Goal: Navigation & Orientation: Find specific page/section

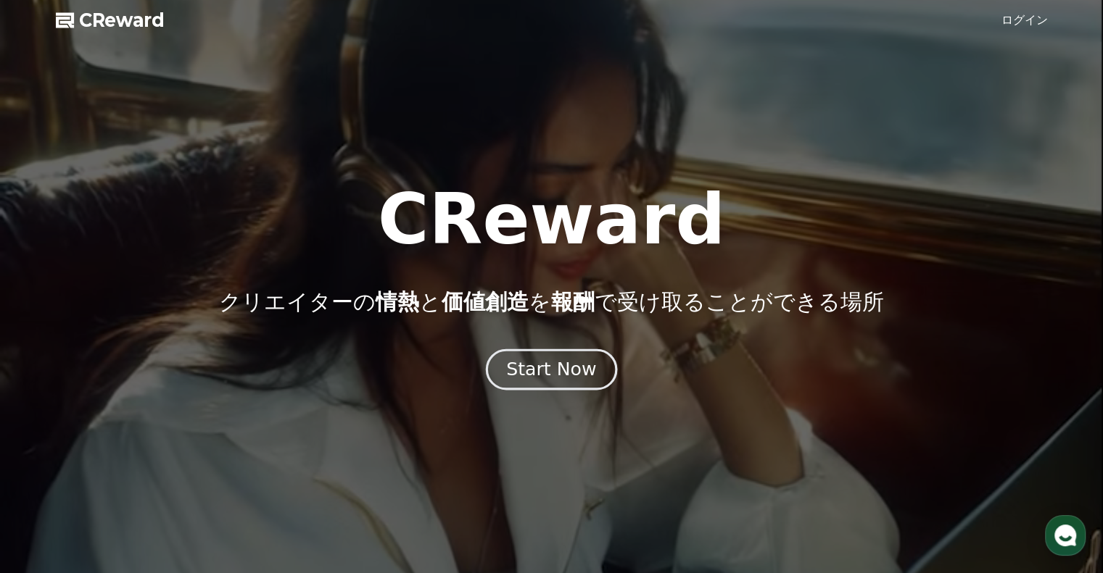
click at [525, 368] on div "Start Now" at bounding box center [551, 369] width 90 height 25
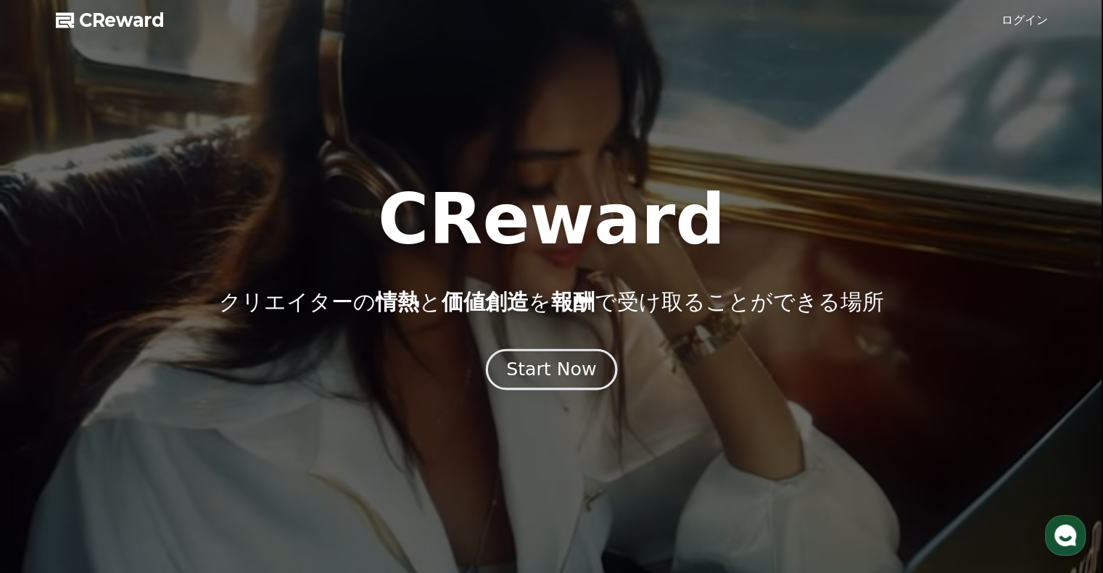
click at [557, 367] on div "Start Now" at bounding box center [551, 369] width 90 height 25
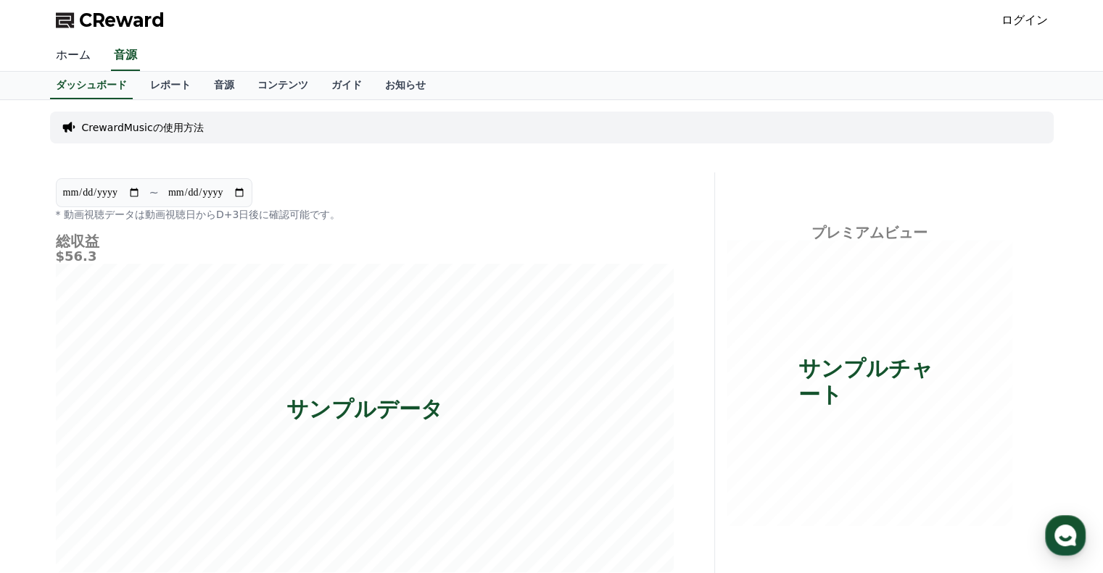
click at [65, 58] on link "ホーム" at bounding box center [73, 56] width 58 height 30
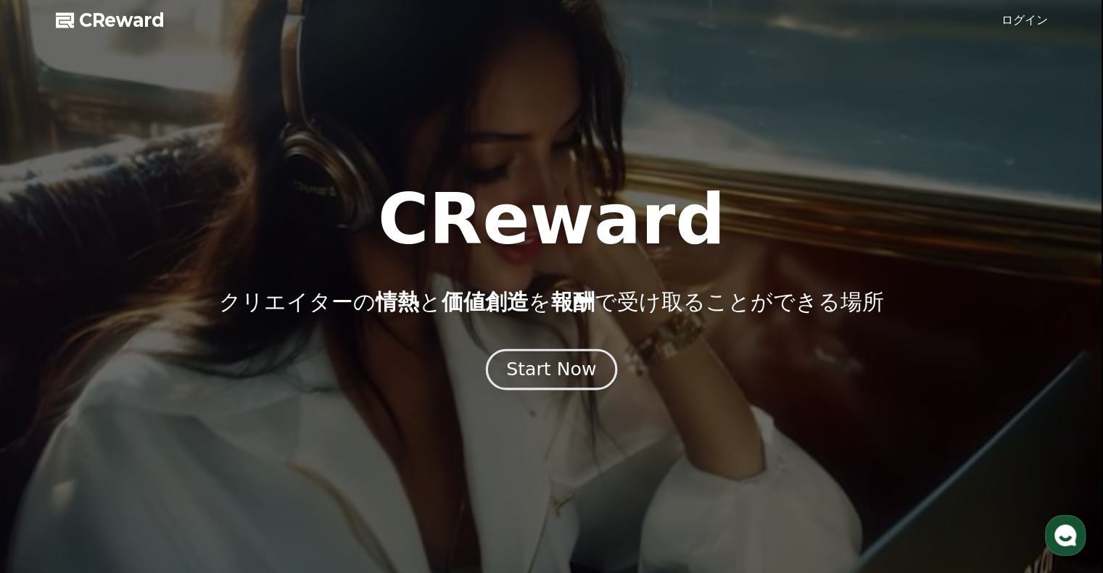
click at [547, 368] on div "Start Now" at bounding box center [551, 369] width 90 height 25
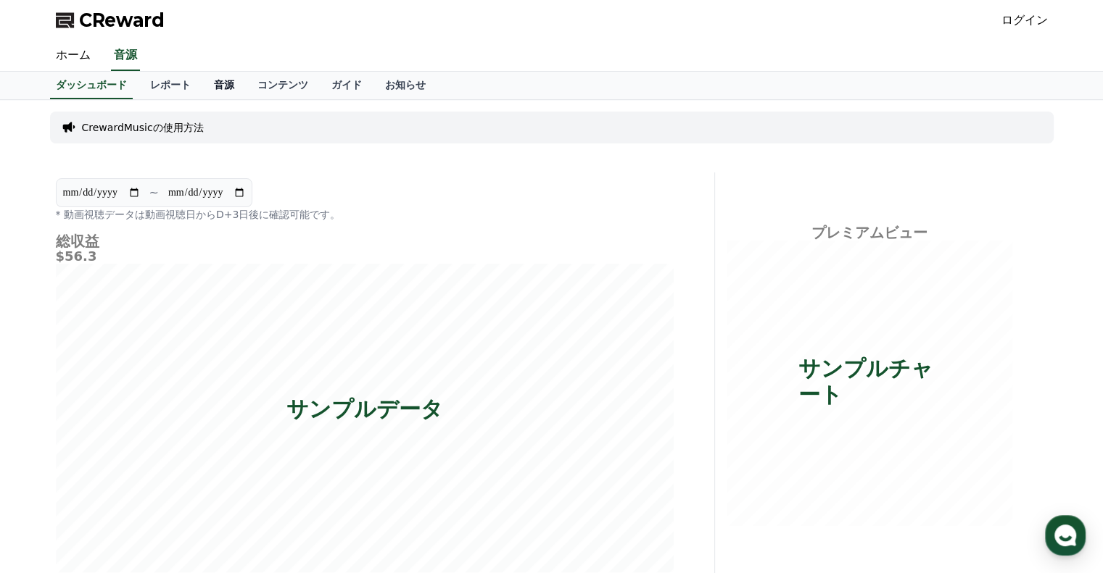
click at [202, 80] on link "音源" at bounding box center [223, 86] width 43 height 28
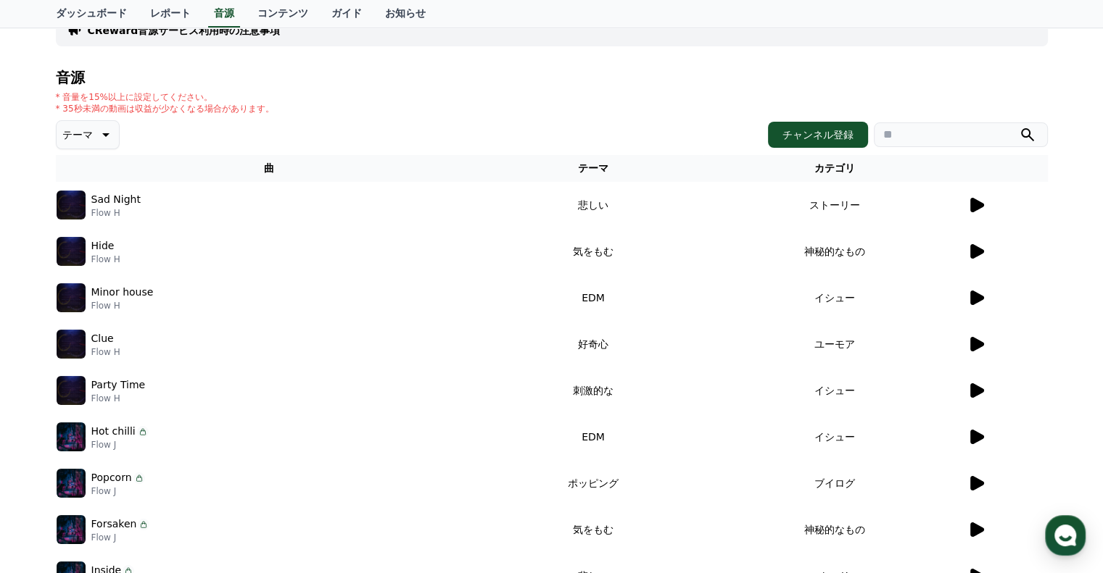
scroll to position [115, 0]
click at [973, 201] on icon at bounding box center [977, 204] width 14 height 14
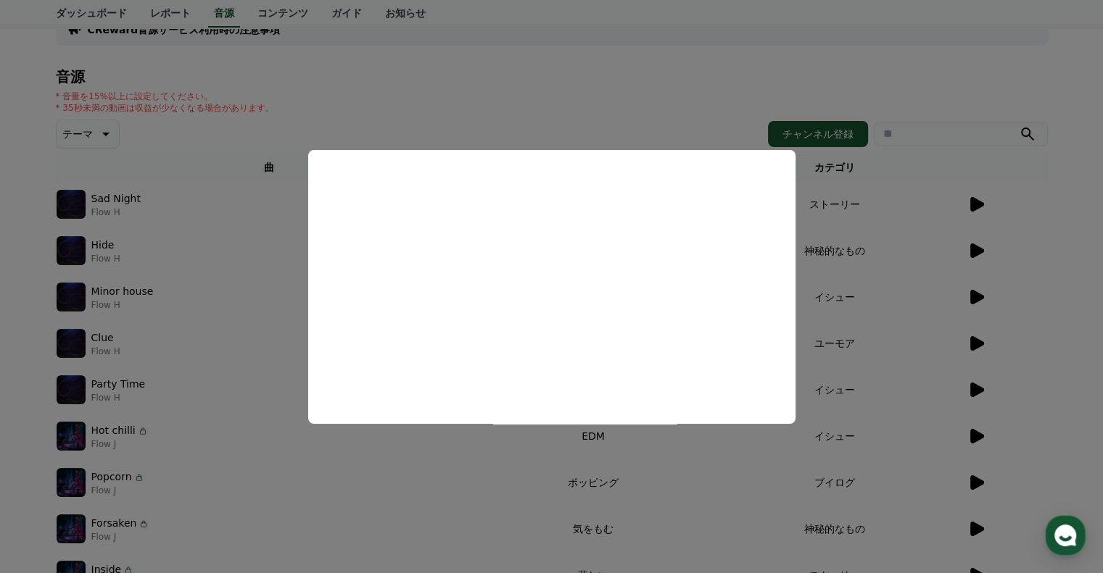
click at [907, 159] on button "close modal" at bounding box center [551, 286] width 1103 height 573
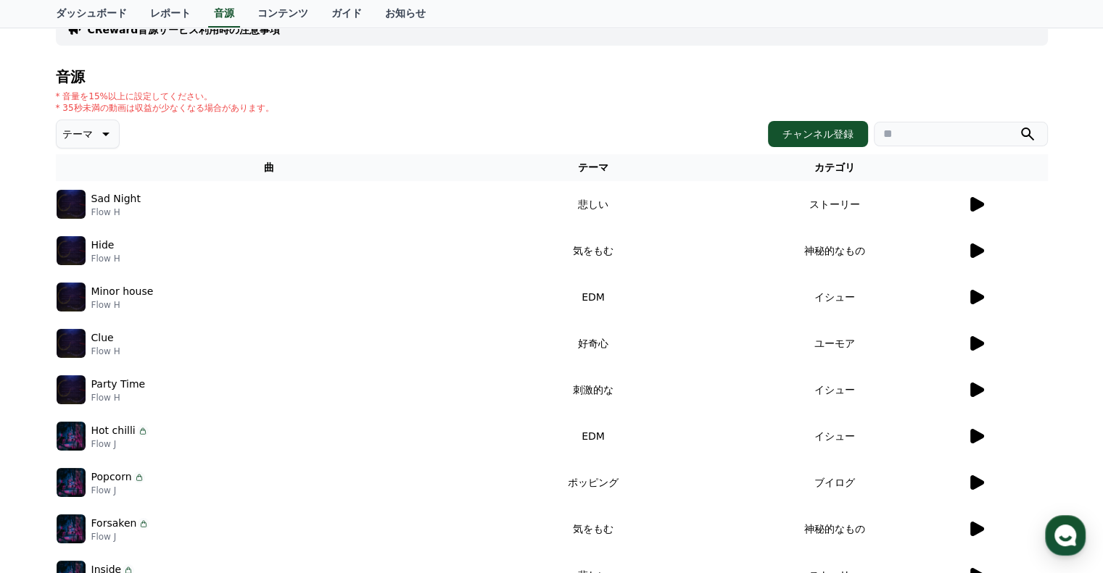
click at [976, 249] on icon at bounding box center [977, 251] width 14 height 14
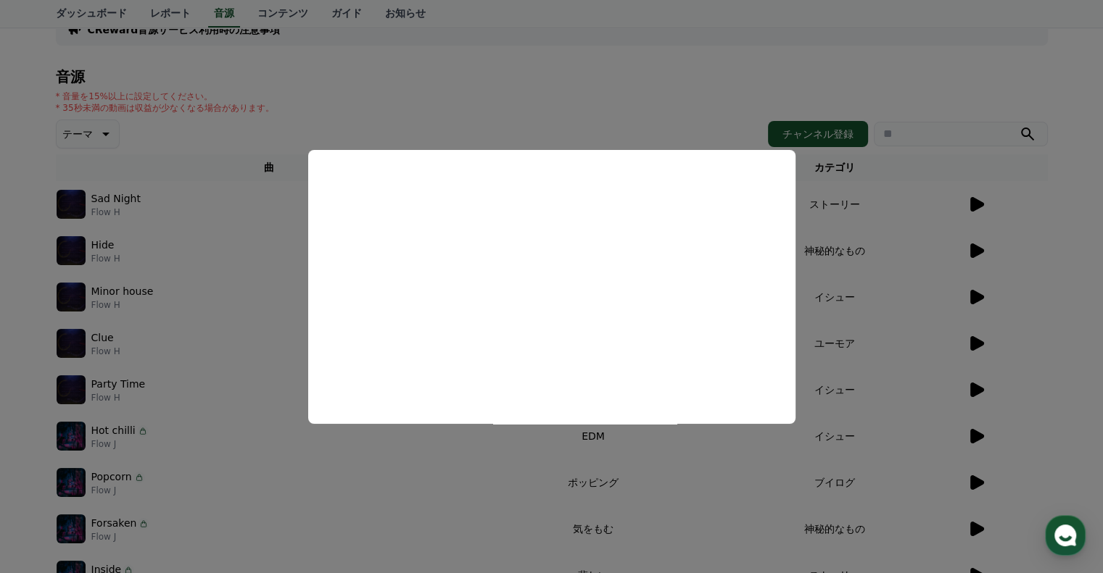
click at [948, 53] on button "close modal" at bounding box center [551, 286] width 1103 height 573
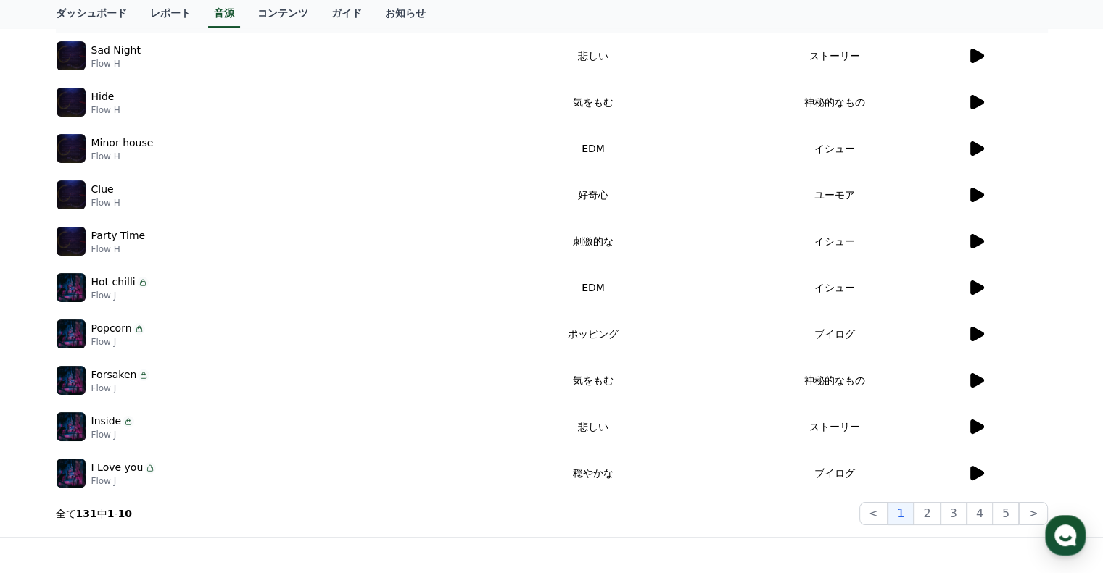
scroll to position [266, 0]
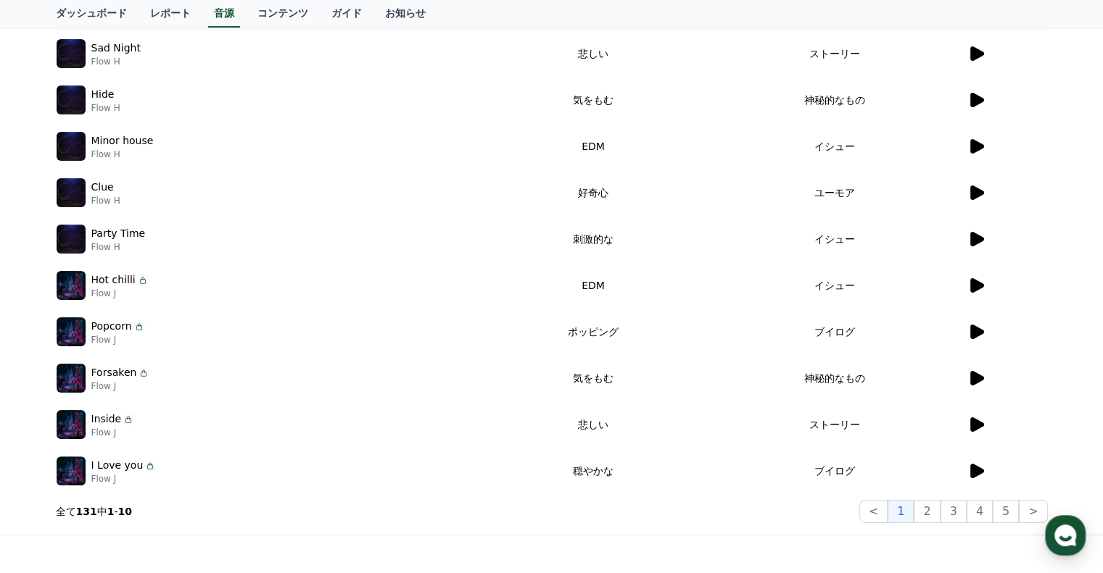
click at [977, 141] on icon at bounding box center [977, 146] width 14 height 14
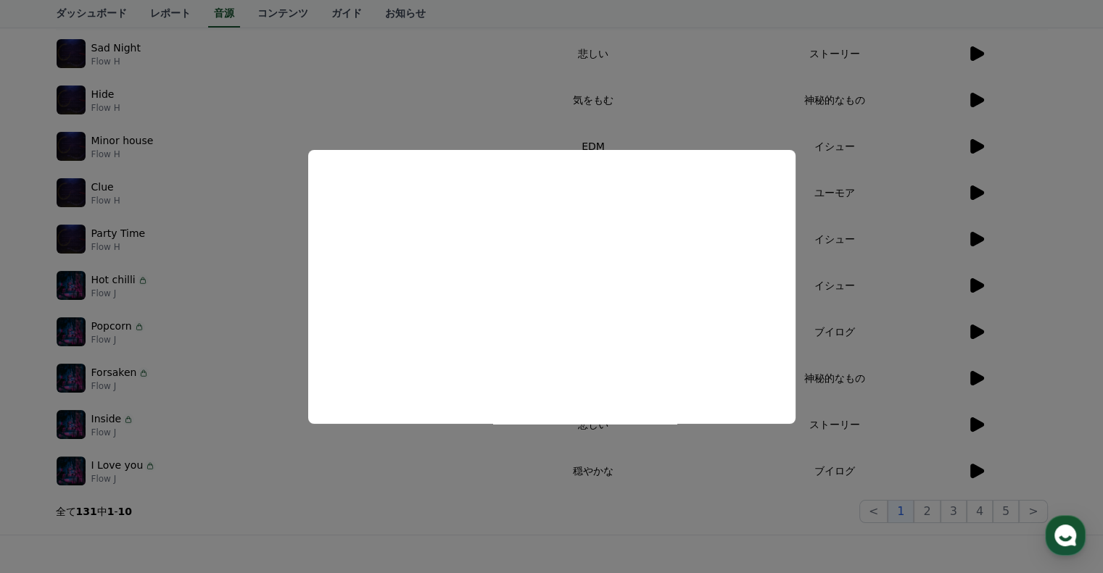
click at [1062, 95] on button "close modal" at bounding box center [551, 286] width 1103 height 573
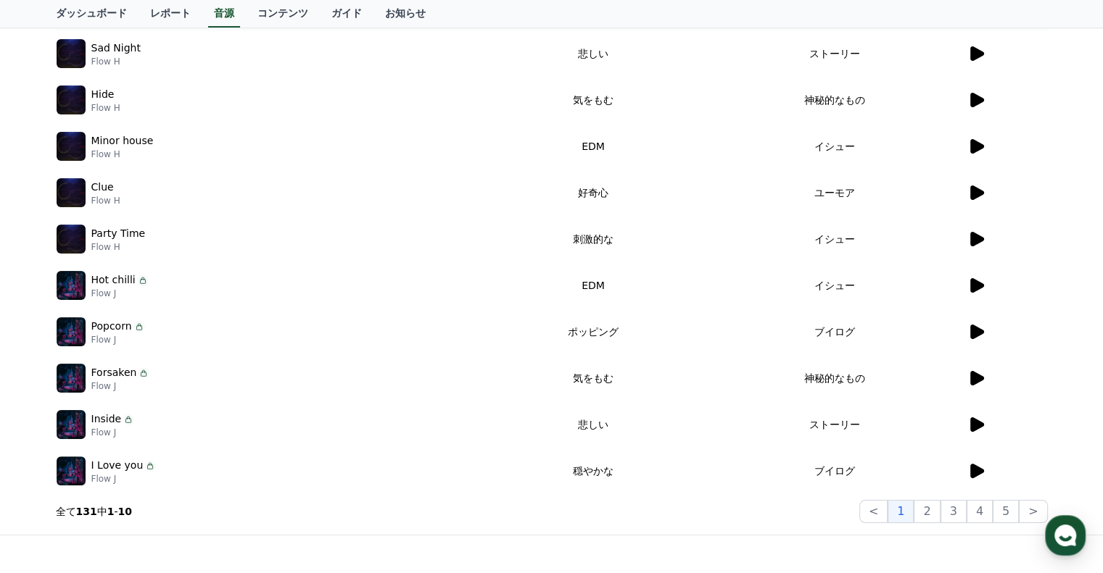
click at [977, 377] on icon at bounding box center [977, 378] width 14 height 14
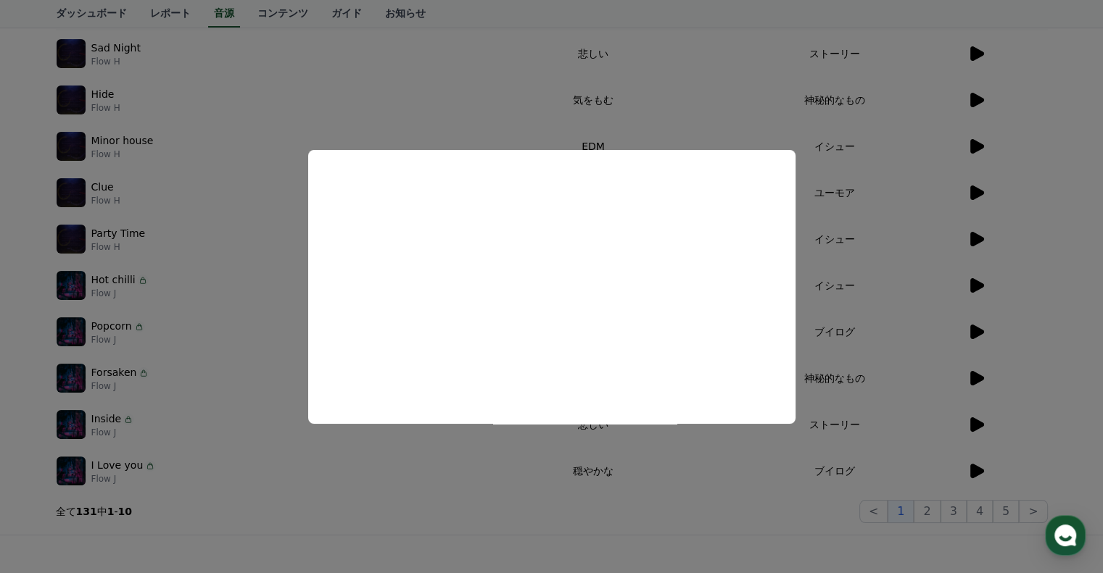
click at [1051, 101] on button "close modal" at bounding box center [551, 286] width 1103 height 573
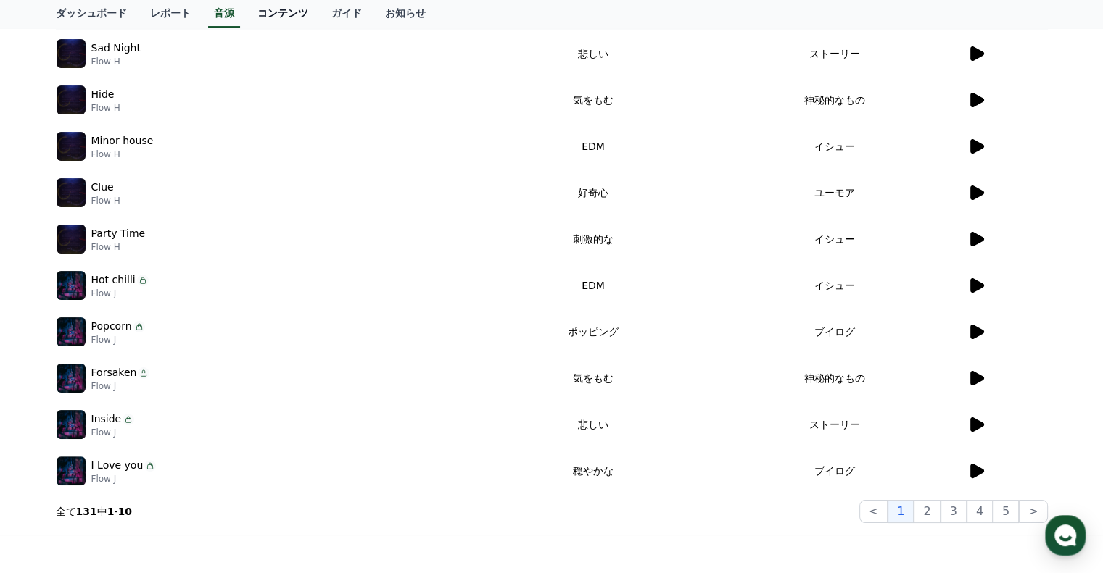
click at [246, 16] on link "コンテンツ" at bounding box center [283, 14] width 74 height 28
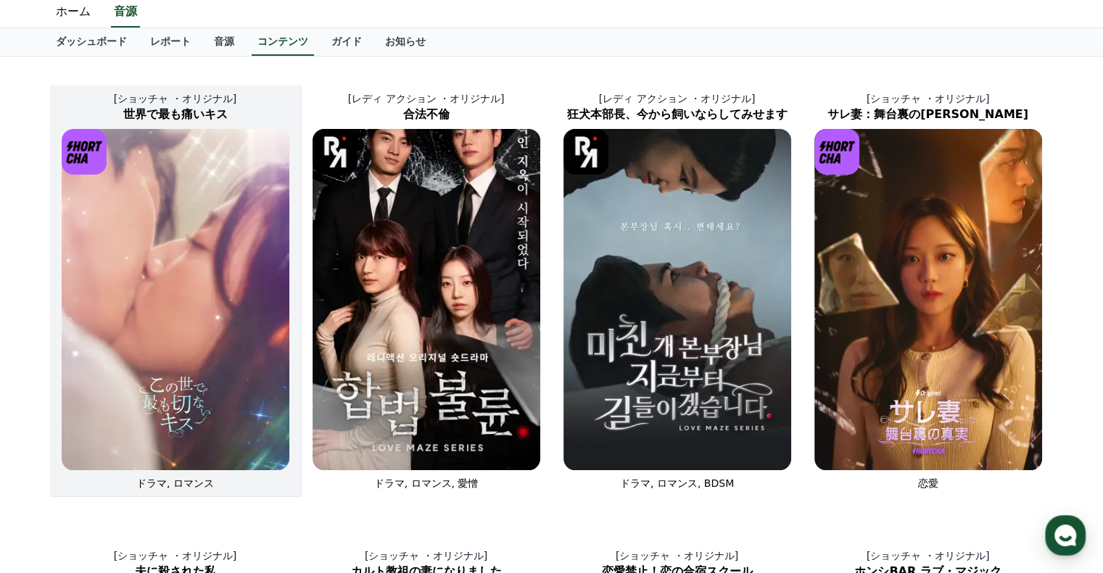
scroll to position [12, 0]
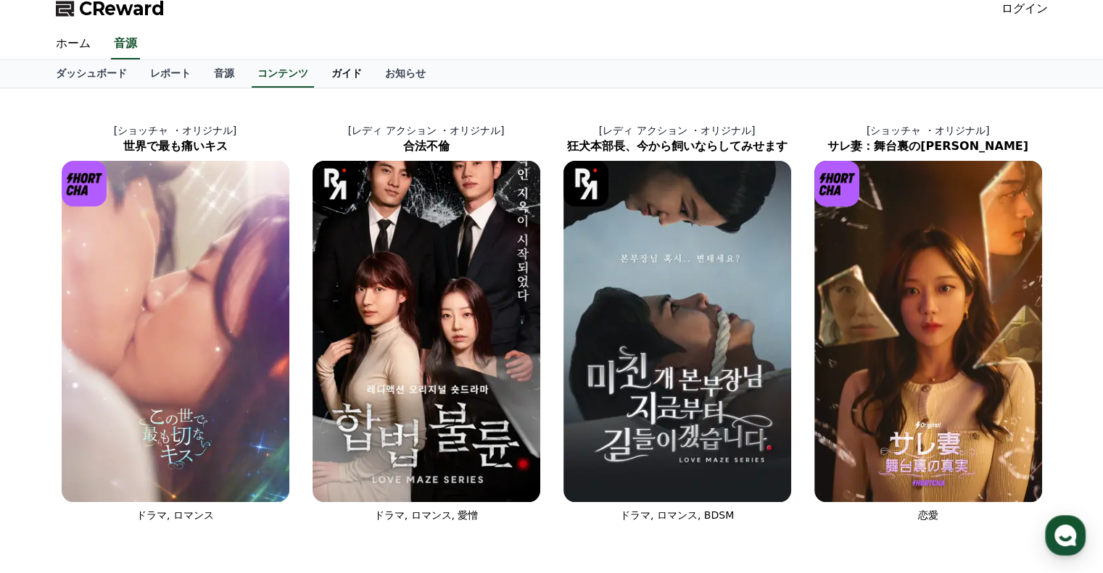
click at [320, 75] on link "ガイド" at bounding box center [347, 74] width 54 height 28
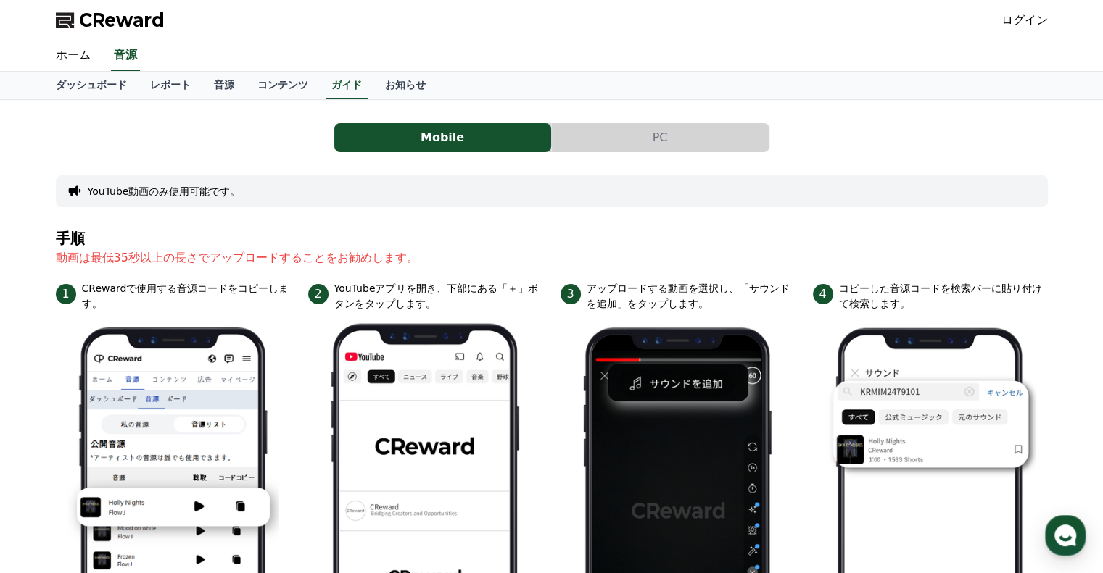
click at [643, 136] on button "PC" at bounding box center [660, 137] width 217 height 29
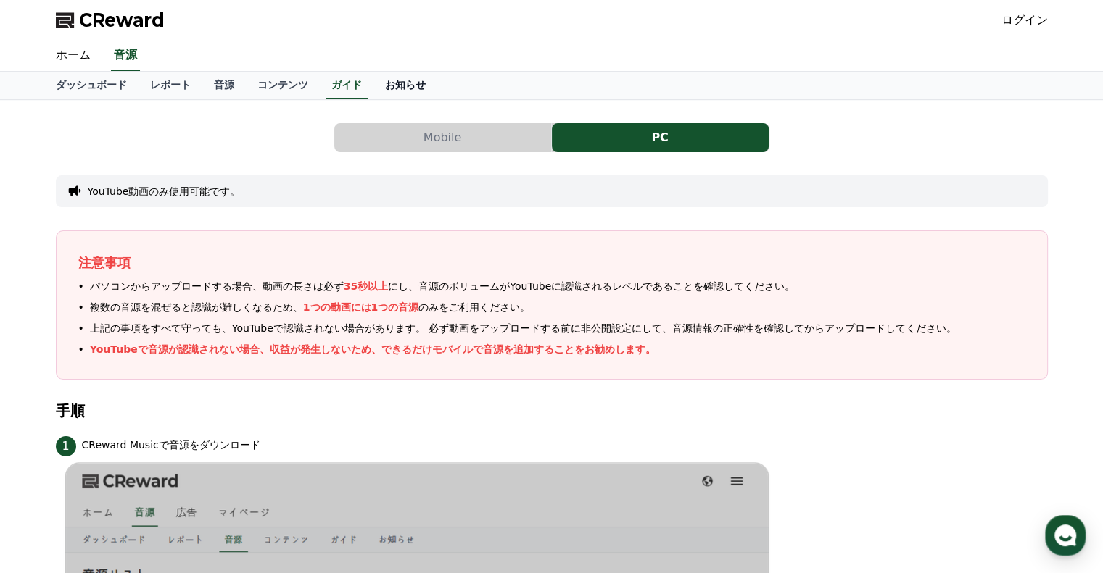
click at [373, 80] on link "お知らせ" at bounding box center [405, 86] width 64 height 28
